Goal: Information Seeking & Learning: Learn about a topic

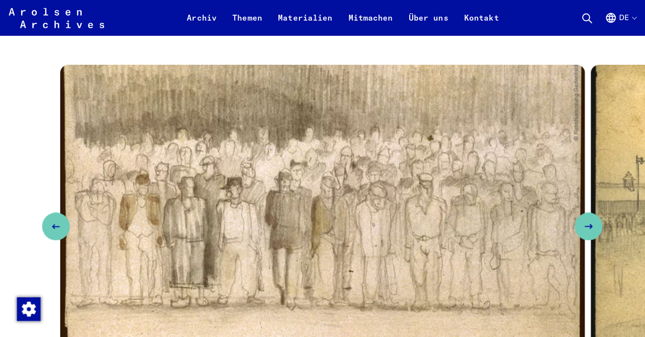
scroll to position [1904, 0]
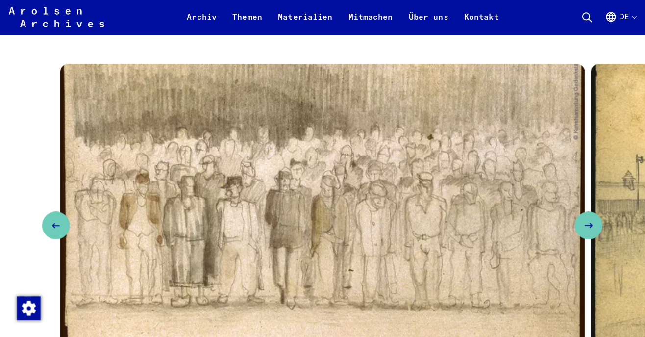
click at [583, 218] on icon "Next slide" at bounding box center [586, 224] width 12 height 12
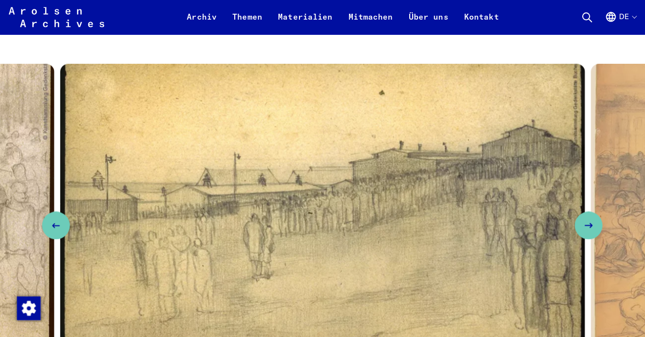
click at [586, 218] on icon "Next slide" at bounding box center [586, 224] width 12 height 12
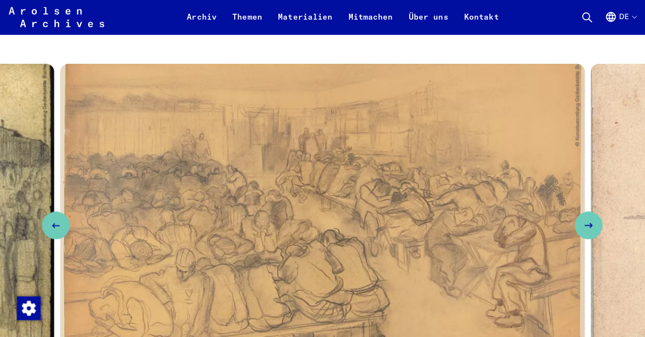
click at [586, 218] on icon "Next slide" at bounding box center [586, 224] width 12 height 12
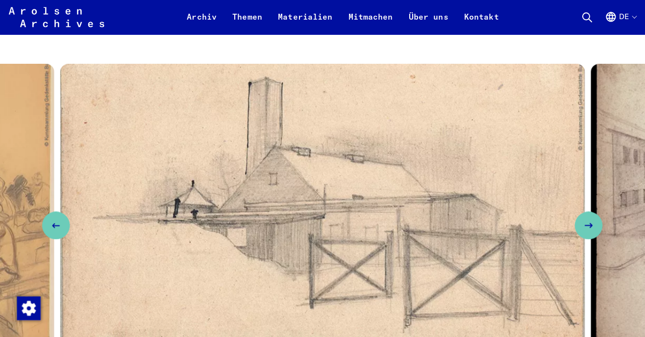
click at [584, 210] on button "Next slide" at bounding box center [586, 223] width 27 height 27
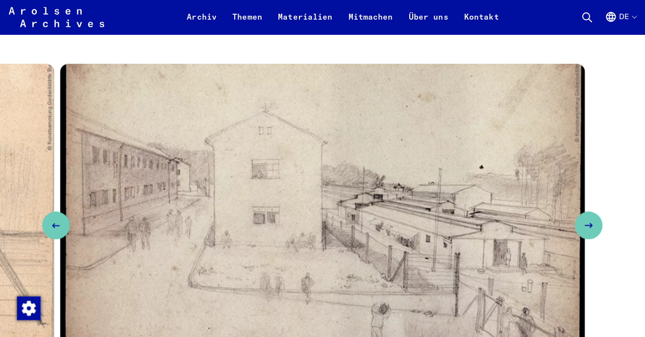
click at [589, 210] on button "Next slide" at bounding box center [586, 223] width 27 height 27
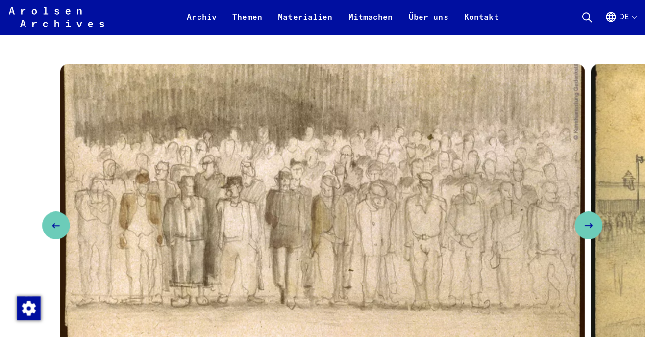
click at [589, 210] on button "Next slide" at bounding box center [586, 223] width 27 height 27
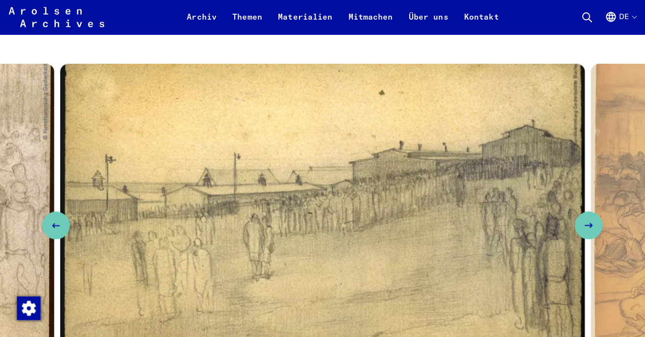
click at [589, 210] on button "Next slide" at bounding box center [586, 223] width 27 height 27
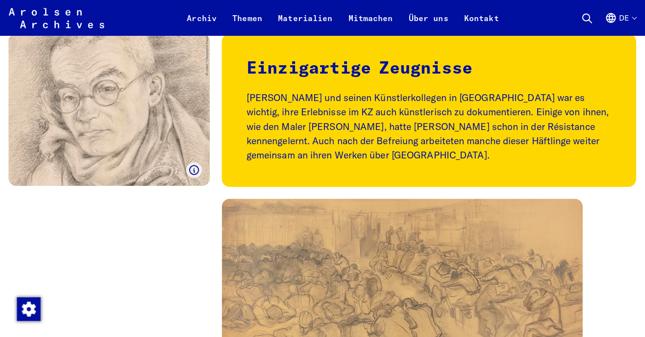
scroll to position [1226, 0]
